Goal: Transaction & Acquisition: Download file/media

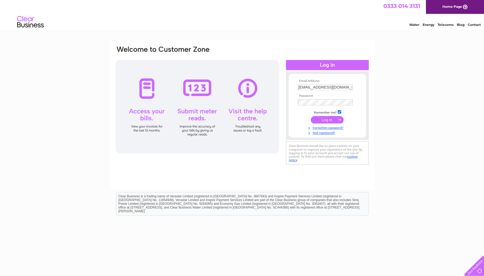
click at [326, 119] on input "submit" at bounding box center [327, 119] width 33 height 7
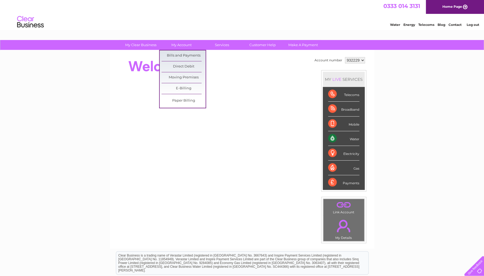
drag, startPoint x: 182, startPoint y: 55, endPoint x: 209, endPoint y: 60, distance: 27.8
click at [182, 55] on link "Bills and Payments" at bounding box center [183, 55] width 44 height 11
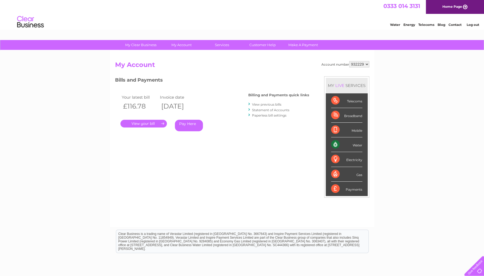
click at [145, 124] on link "." at bounding box center [143, 124] width 46 height 8
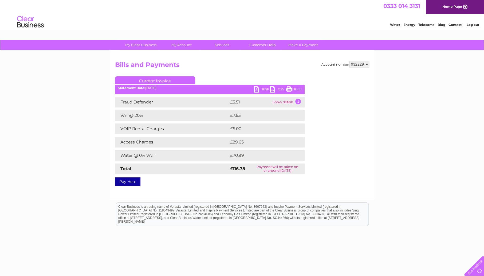
click at [271, 89] on link "CSV" at bounding box center [278, 90] width 16 height 8
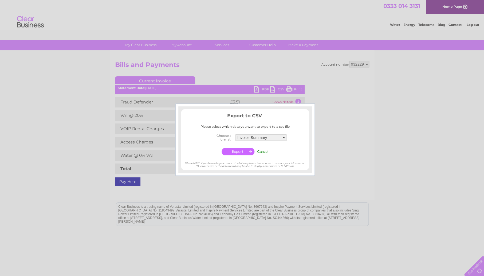
drag, startPoint x: 362, startPoint y: 165, endPoint x: 339, endPoint y: 153, distance: 26.3
click at [361, 165] on div at bounding box center [242, 138] width 484 height 276
drag, startPoint x: 270, startPoint y: 152, endPoint x: 264, endPoint y: 152, distance: 5.3
click at [270, 152] on center "Choose a format: Invoice Summary Service Charge Summary Cancel" at bounding box center [245, 144] width 128 height 24
click at [264, 152] on input "Cancel" at bounding box center [262, 152] width 11 height 4
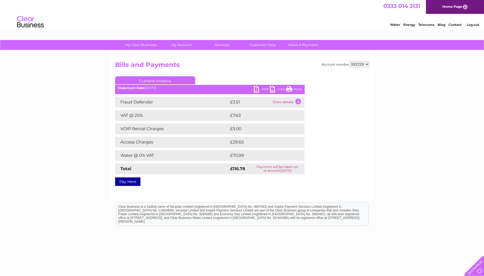
click at [255, 88] on link "PDF" at bounding box center [262, 90] width 16 height 8
click at [258, 90] on link "PDF" at bounding box center [262, 90] width 16 height 8
click at [262, 88] on link "PDF" at bounding box center [262, 90] width 16 height 8
